Goal: Information Seeking & Learning: Learn about a topic

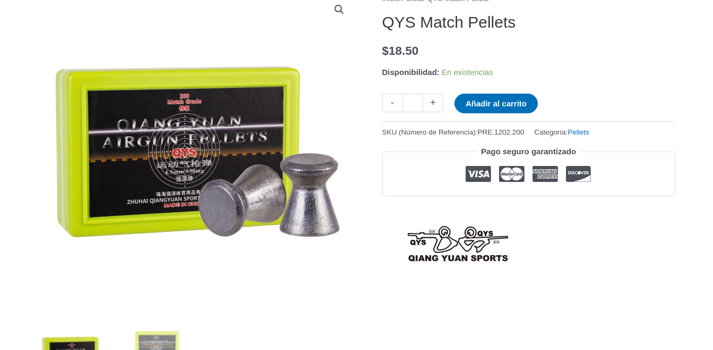
scroll to position [159, 0]
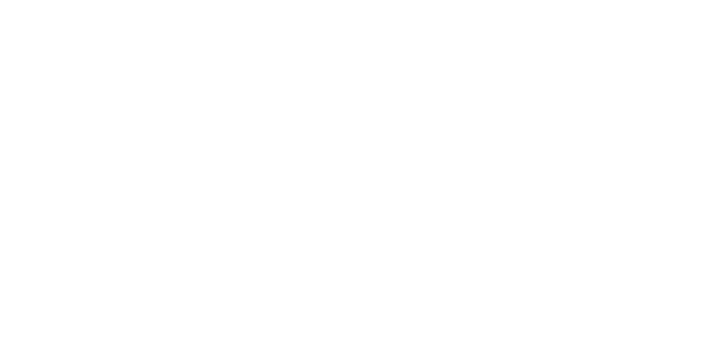
scroll to position [850, 0]
